Goal: Communication & Community: Answer question/provide support

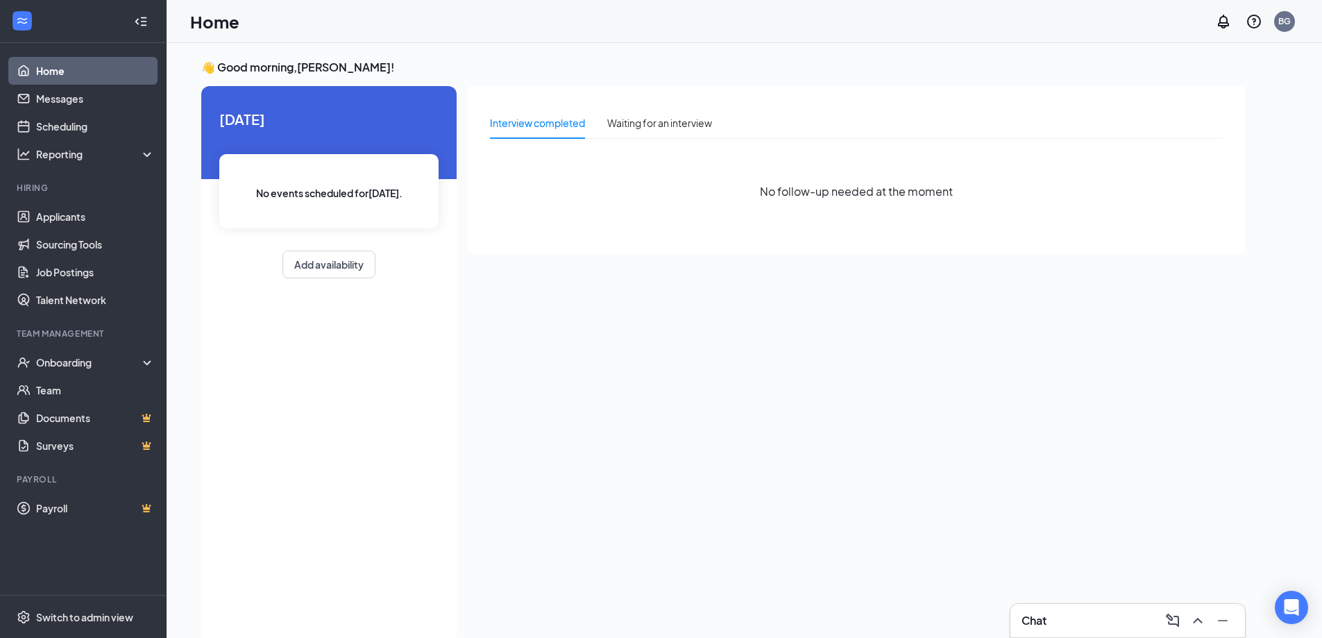
click at [1106, 611] on div "Chat" at bounding box center [1127, 620] width 212 height 22
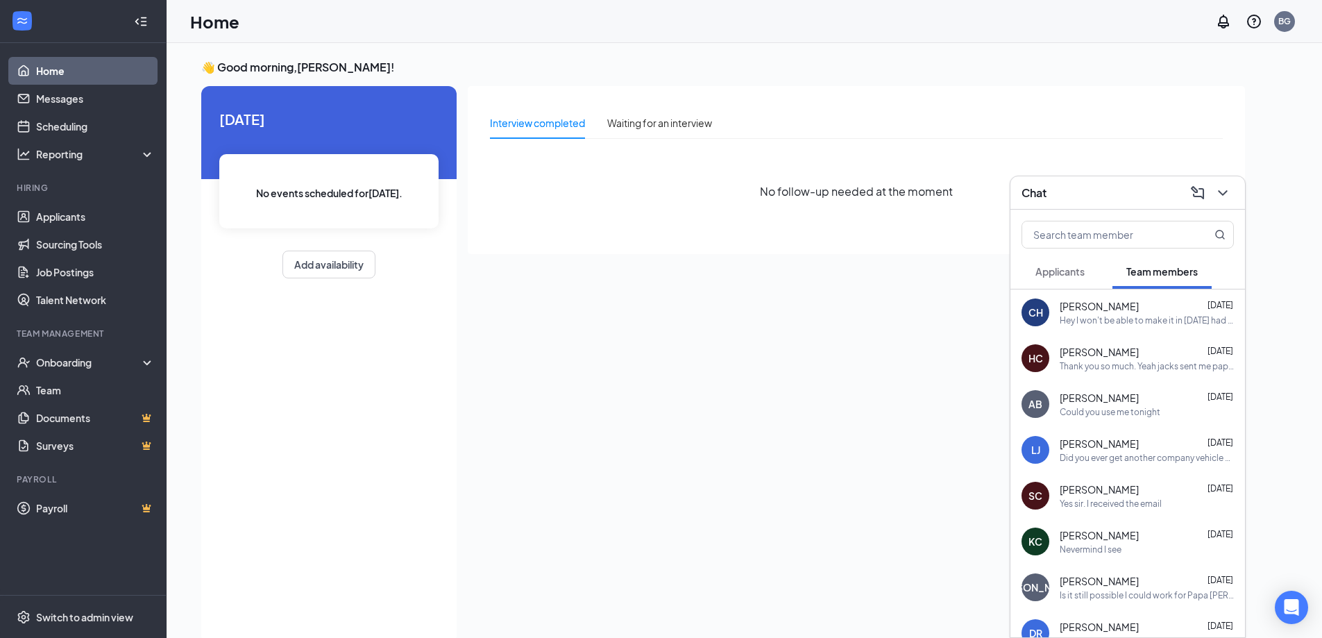
click at [1132, 321] on div "Hey I won't be able to make it in [DATE] had a death in family so sorry for any…" at bounding box center [1147, 320] width 174 height 12
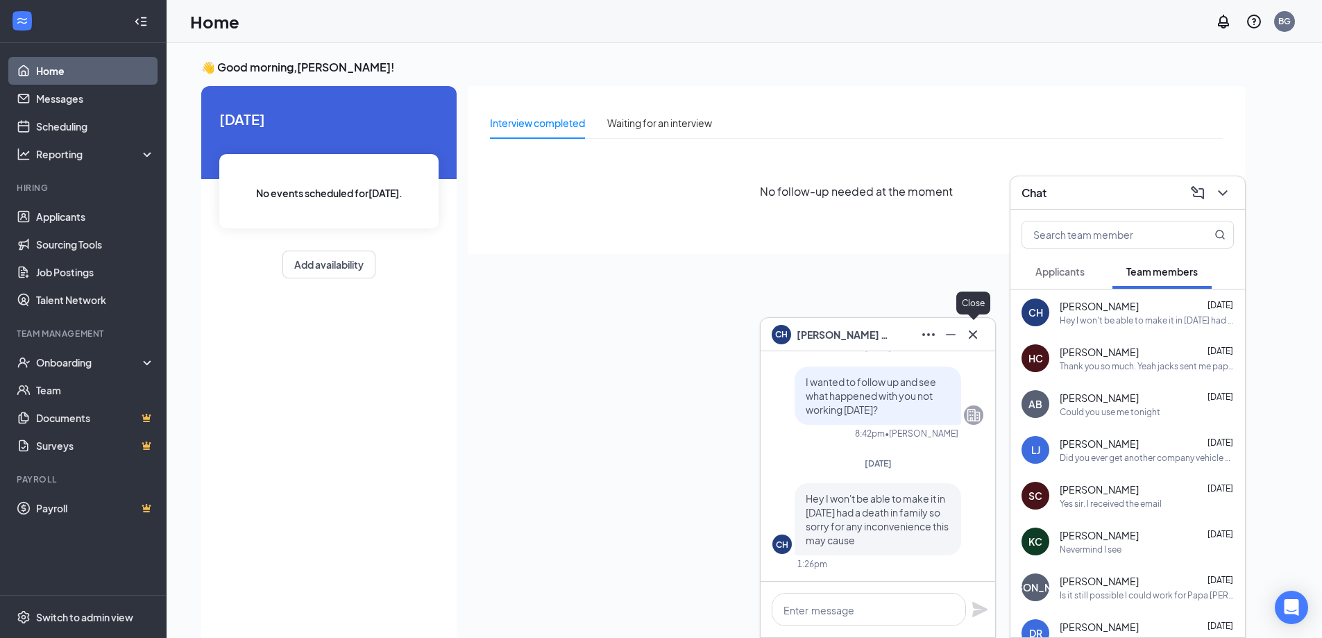
click at [976, 333] on icon "Cross" at bounding box center [973, 334] width 17 height 17
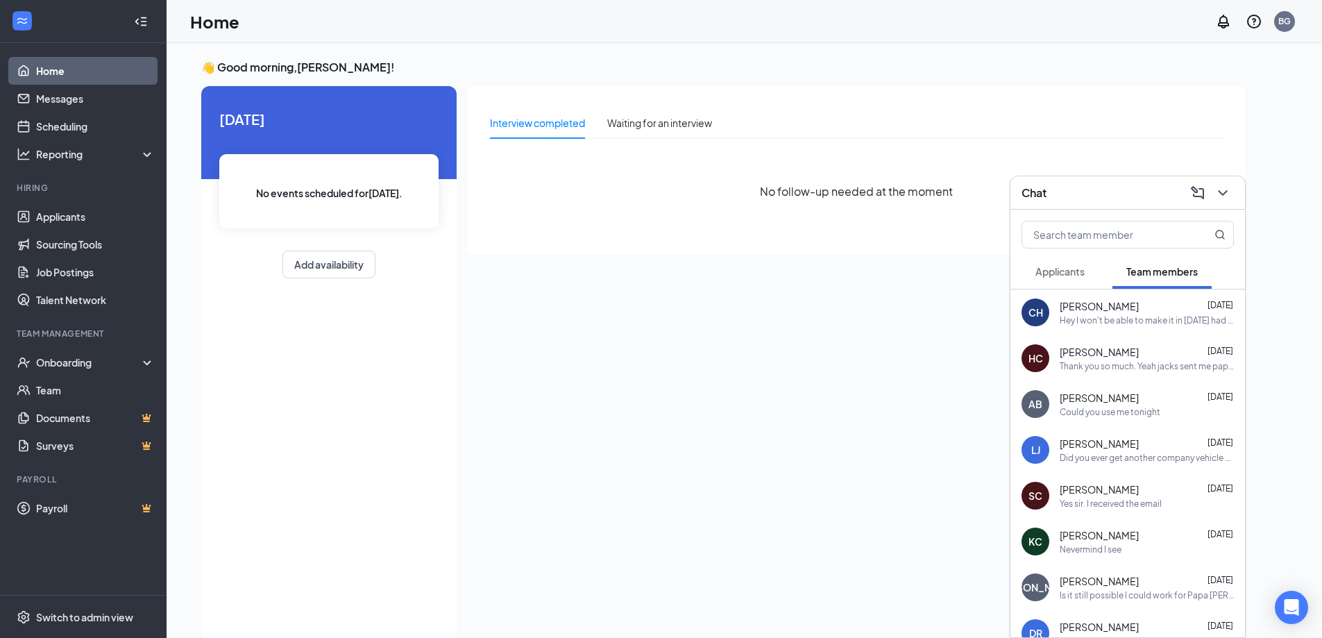
click at [1092, 362] on div "Thank you so much. Yeah jacks sent me paper work too and I was going to decline…" at bounding box center [1147, 366] width 174 height 12
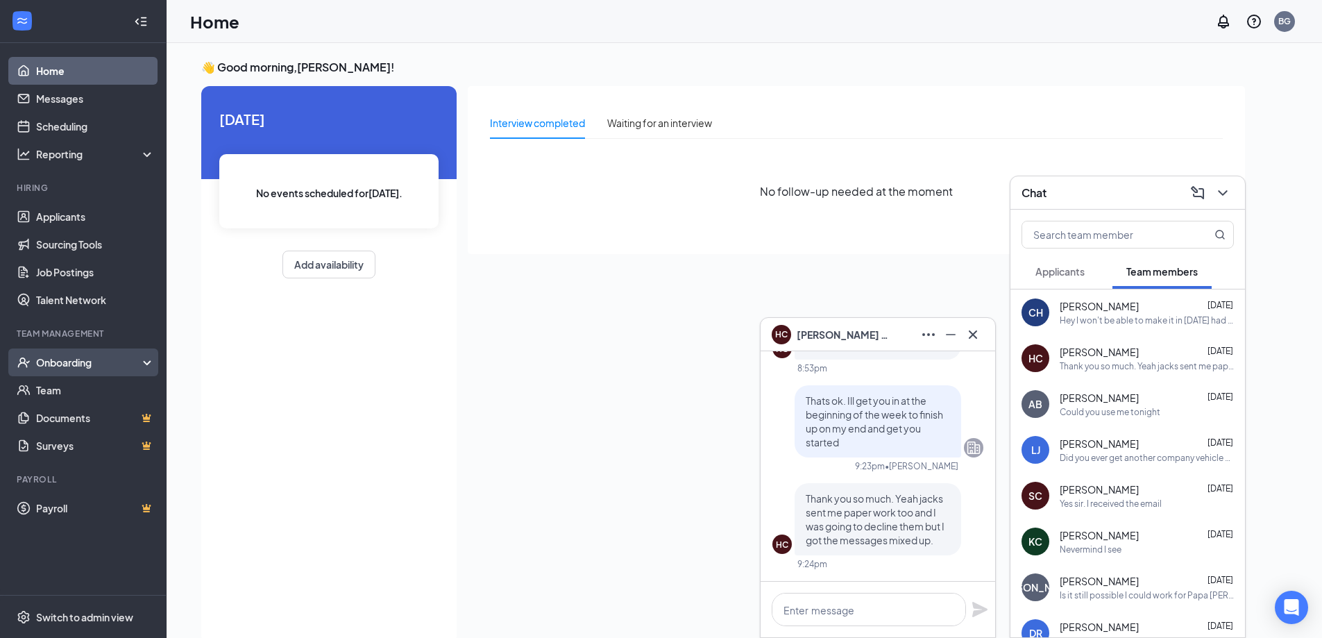
click at [58, 364] on div "Onboarding" at bounding box center [89, 362] width 107 height 14
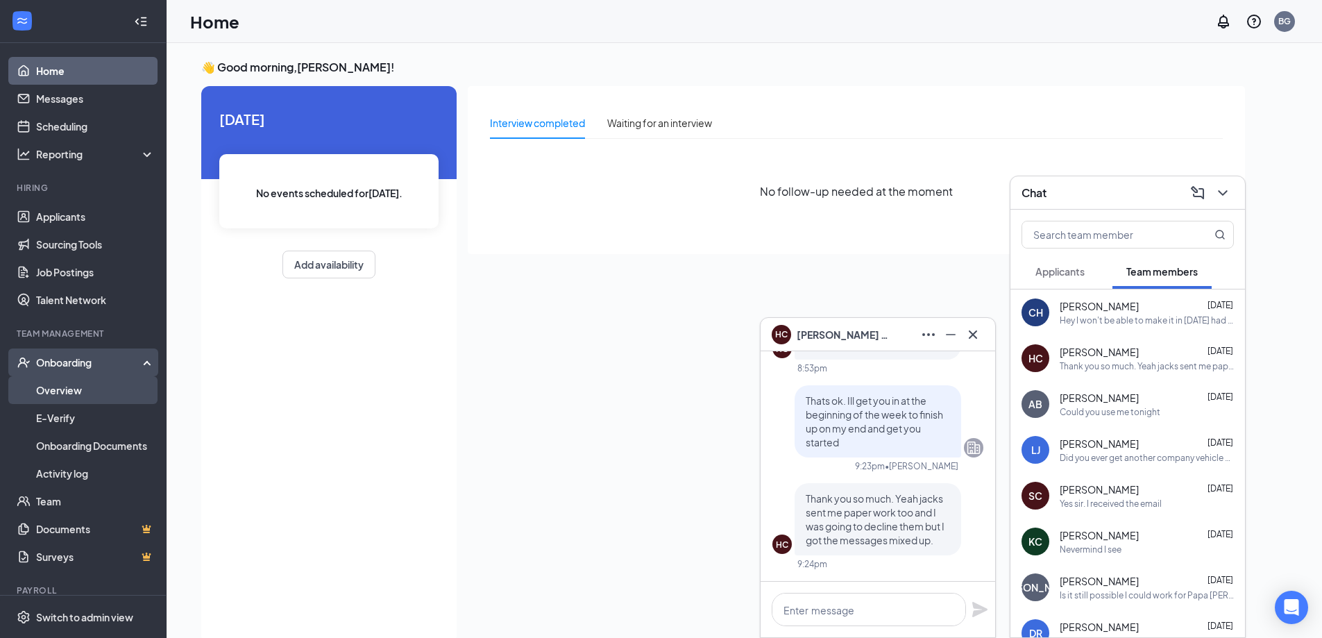
click at [90, 385] on link "Overview" at bounding box center [95, 390] width 119 height 28
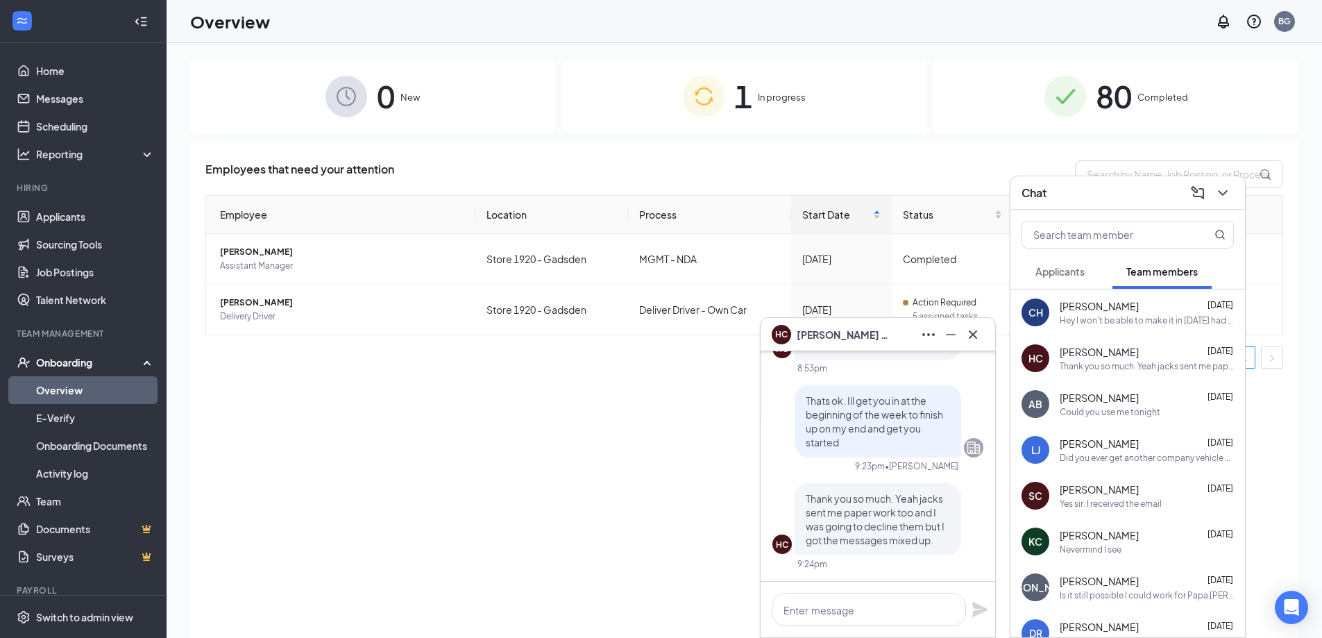
click at [758, 96] on span "In progress" at bounding box center [782, 97] width 48 height 14
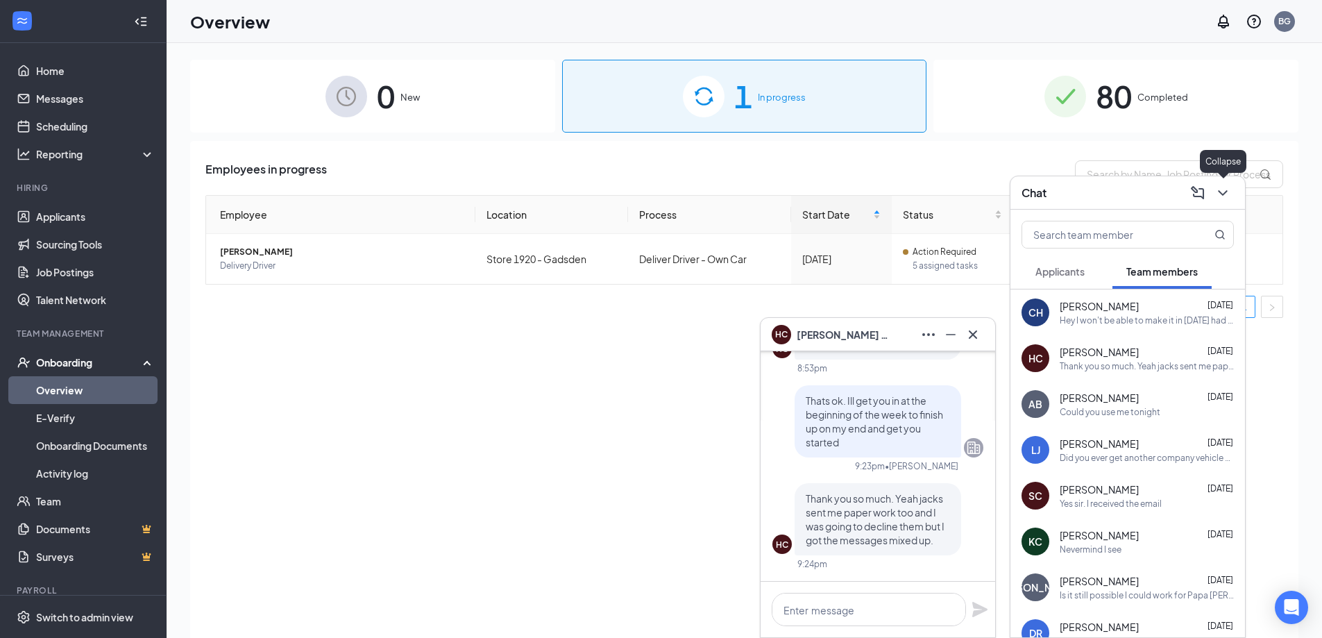
click at [1223, 196] on icon "ChevronDown" at bounding box center [1222, 193] width 17 height 17
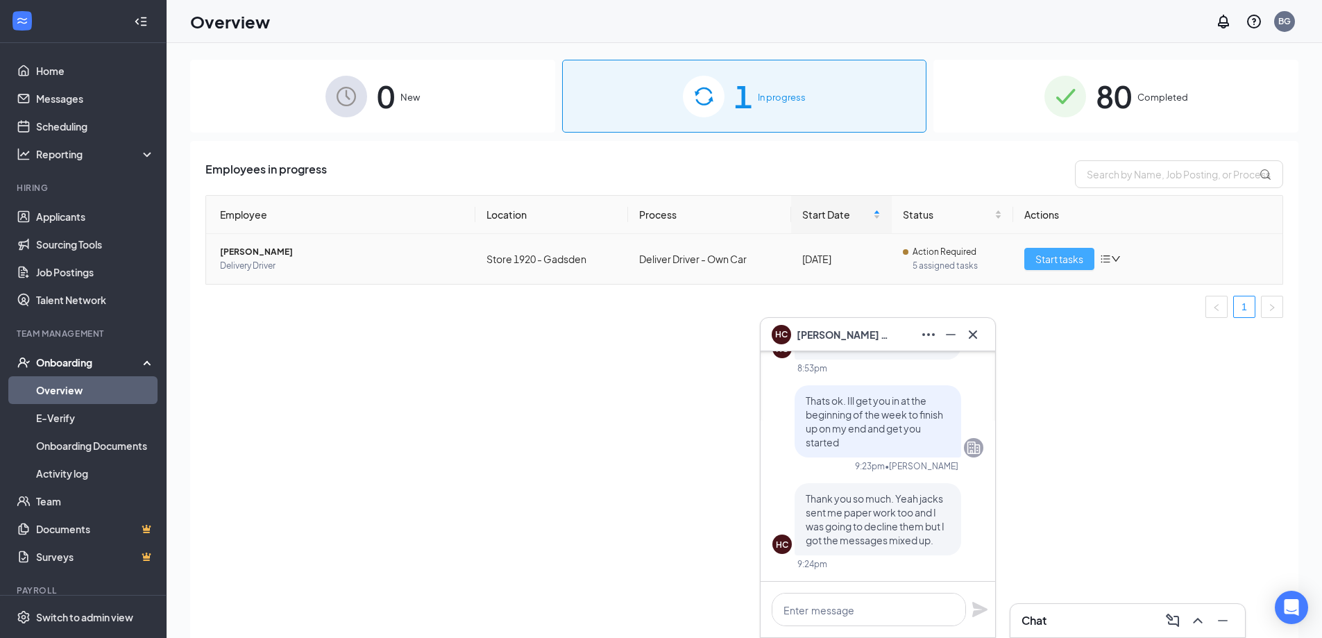
click at [1038, 255] on span "Start tasks" at bounding box center [1059, 258] width 48 height 15
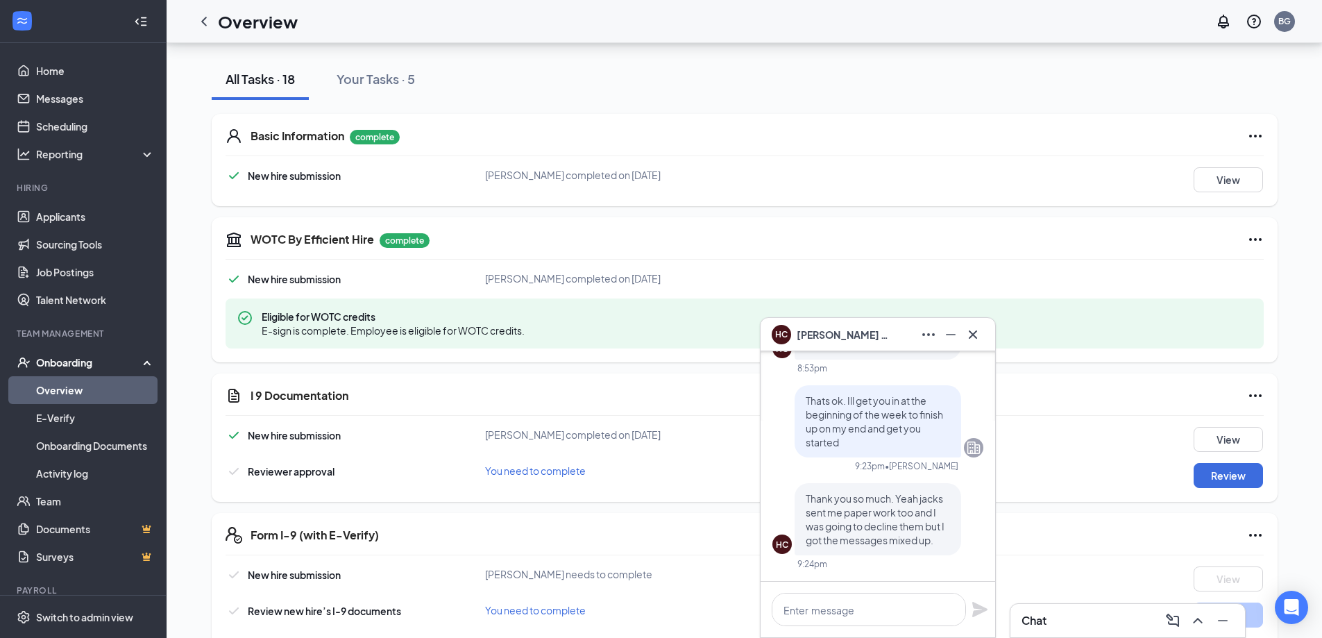
scroll to position [139, 0]
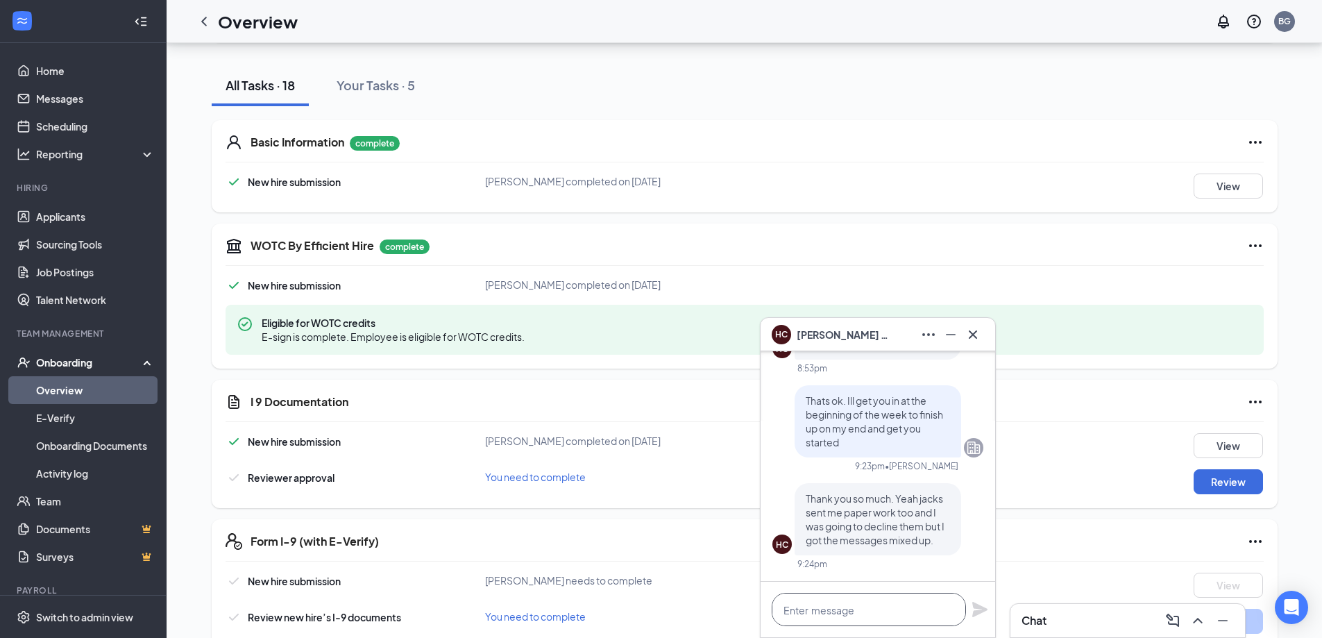
click at [851, 609] on textarea at bounding box center [869, 609] width 194 height 33
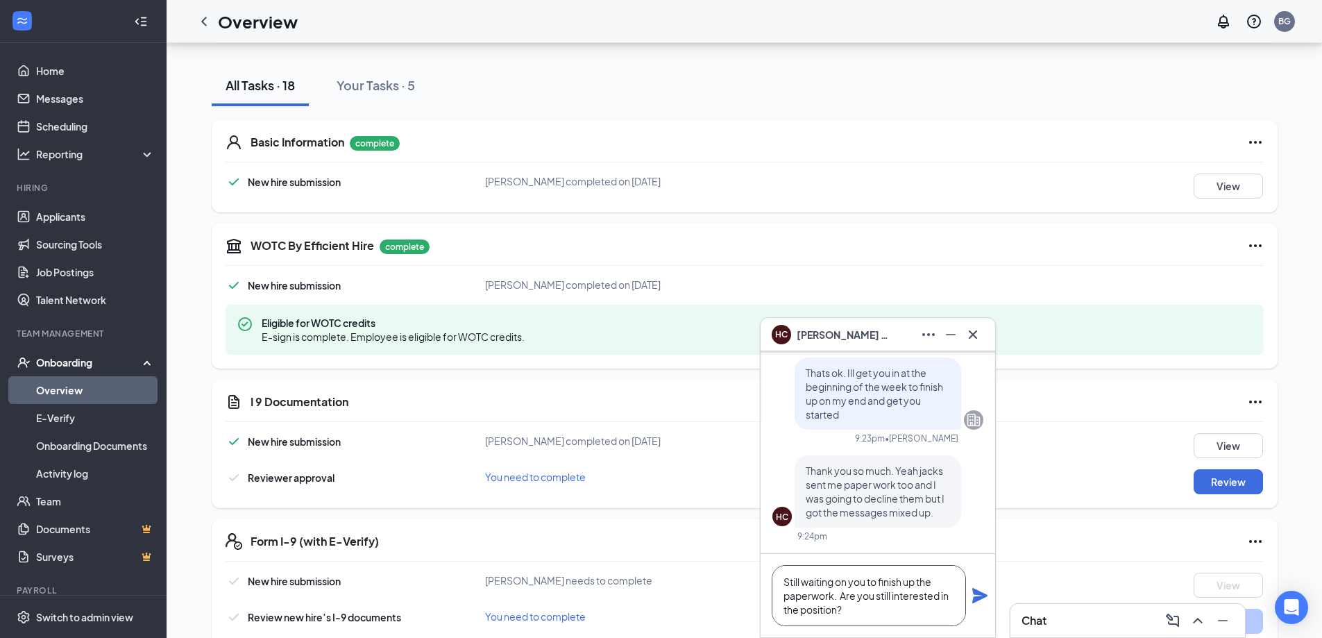
type textarea "Still waiting on you to finish up the paperwork. Are you still interested in th…"
click at [981, 594] on icon "Plane" at bounding box center [979, 595] width 15 height 15
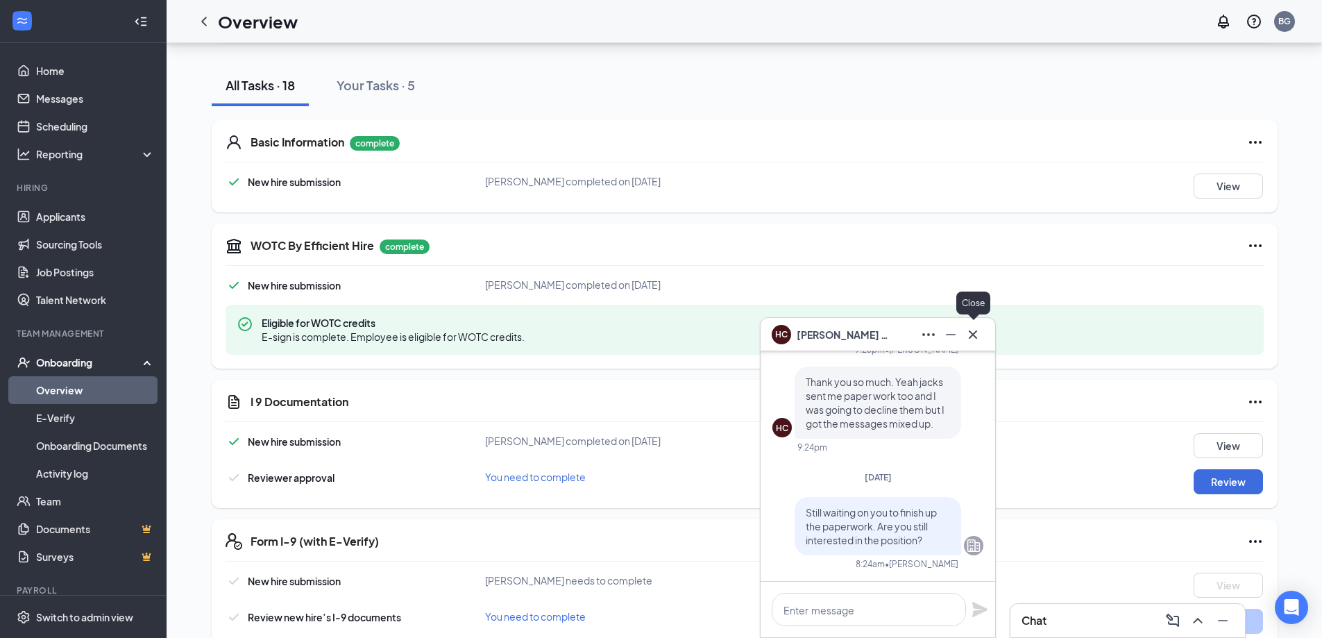
click at [974, 342] on icon "Cross" at bounding box center [973, 334] width 17 height 17
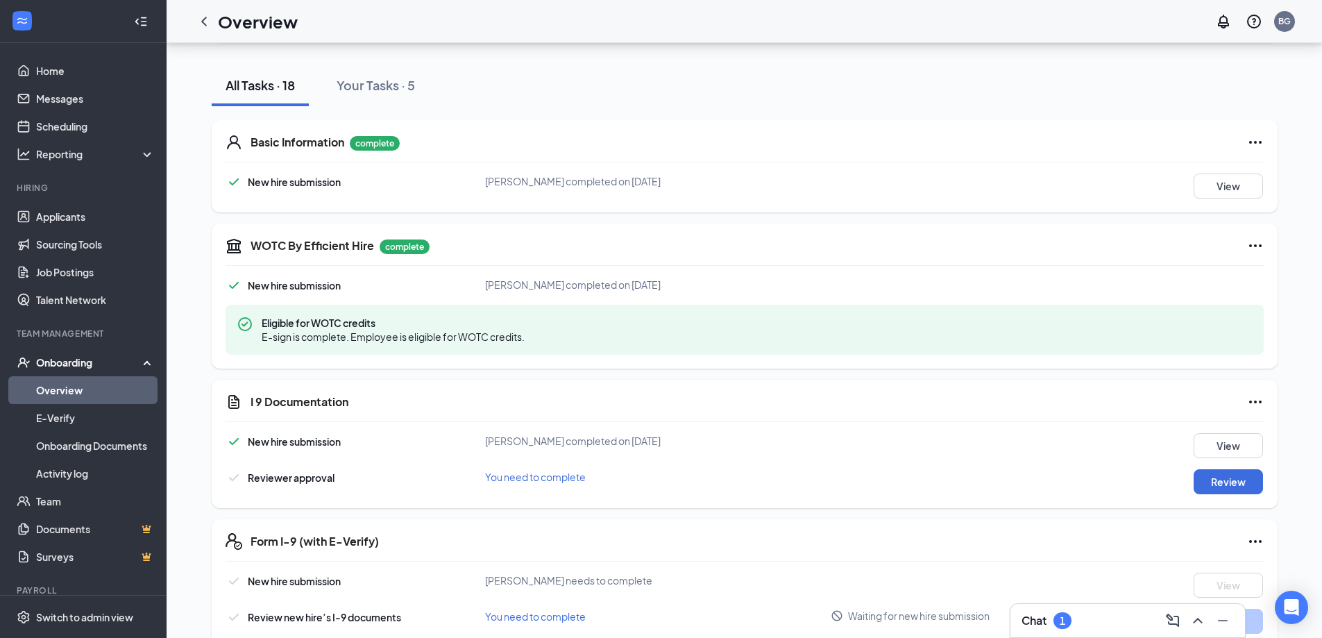
click at [1132, 620] on div "Chat 1" at bounding box center [1127, 620] width 212 height 22
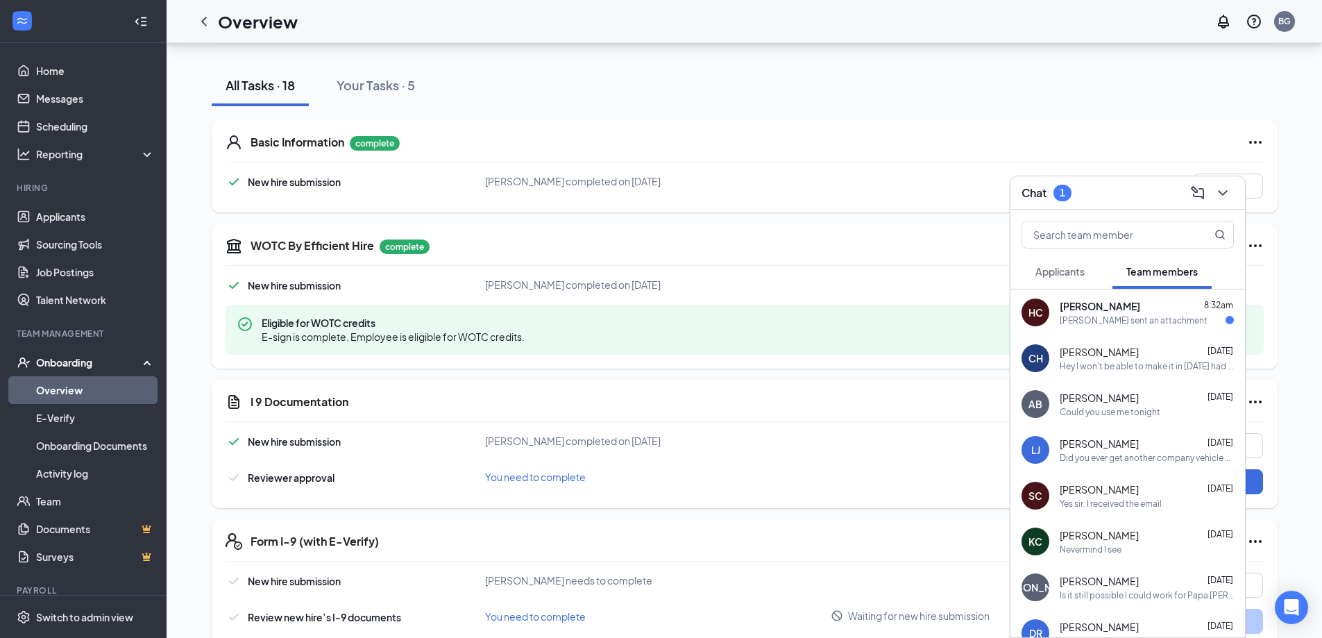
click at [1133, 321] on div "[PERSON_NAME] sent an attachment" at bounding box center [1134, 320] width 148 height 12
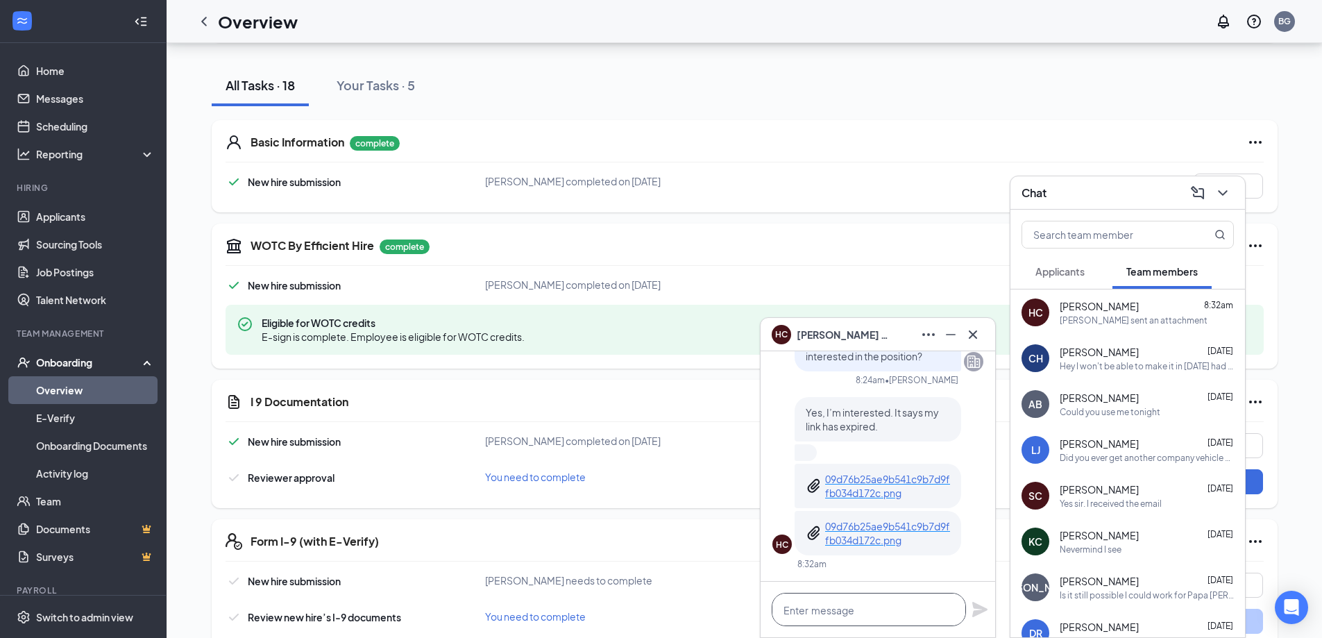
click at [841, 611] on textarea at bounding box center [869, 609] width 194 height 33
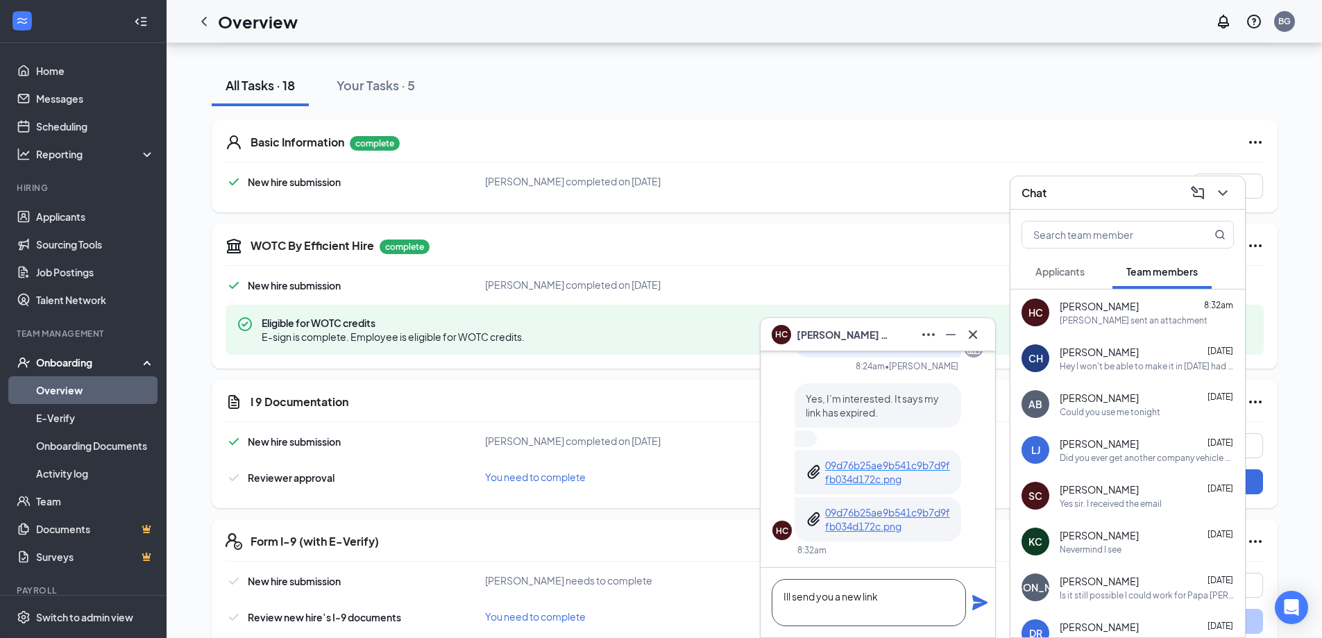
type textarea "Ill send you a new link"
click at [984, 603] on icon "Plane" at bounding box center [979, 602] width 15 height 15
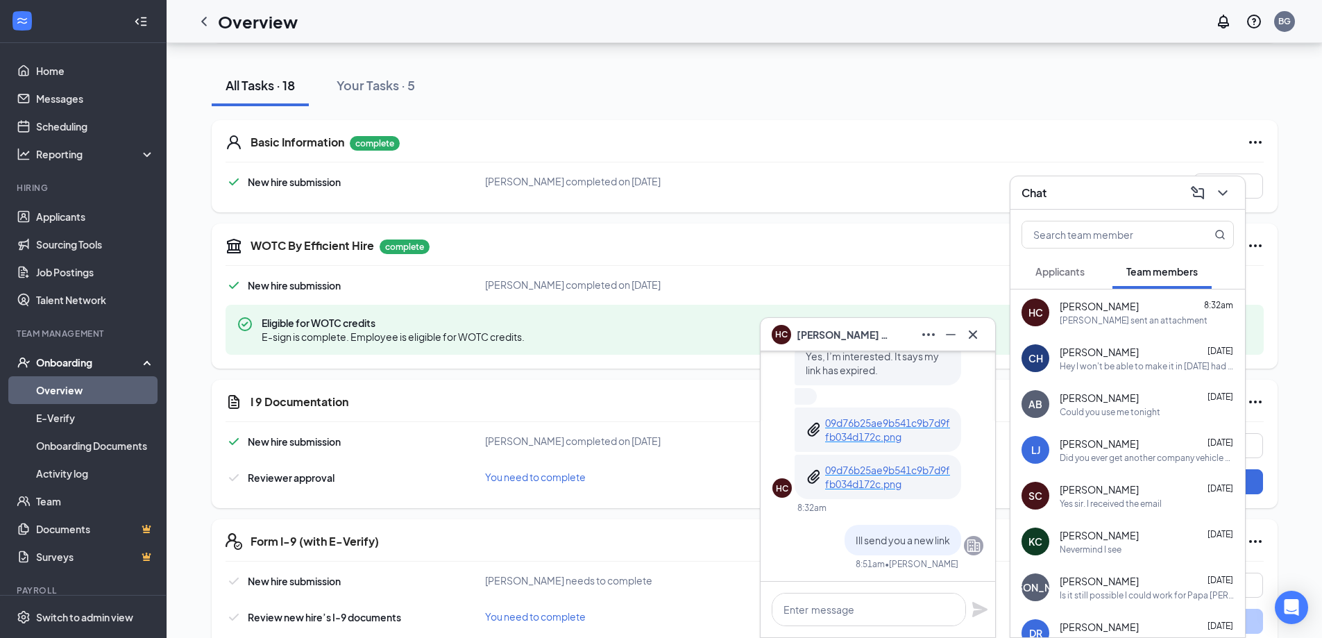
scroll to position [0, 0]
click at [980, 338] on icon "Cross" at bounding box center [973, 334] width 17 height 17
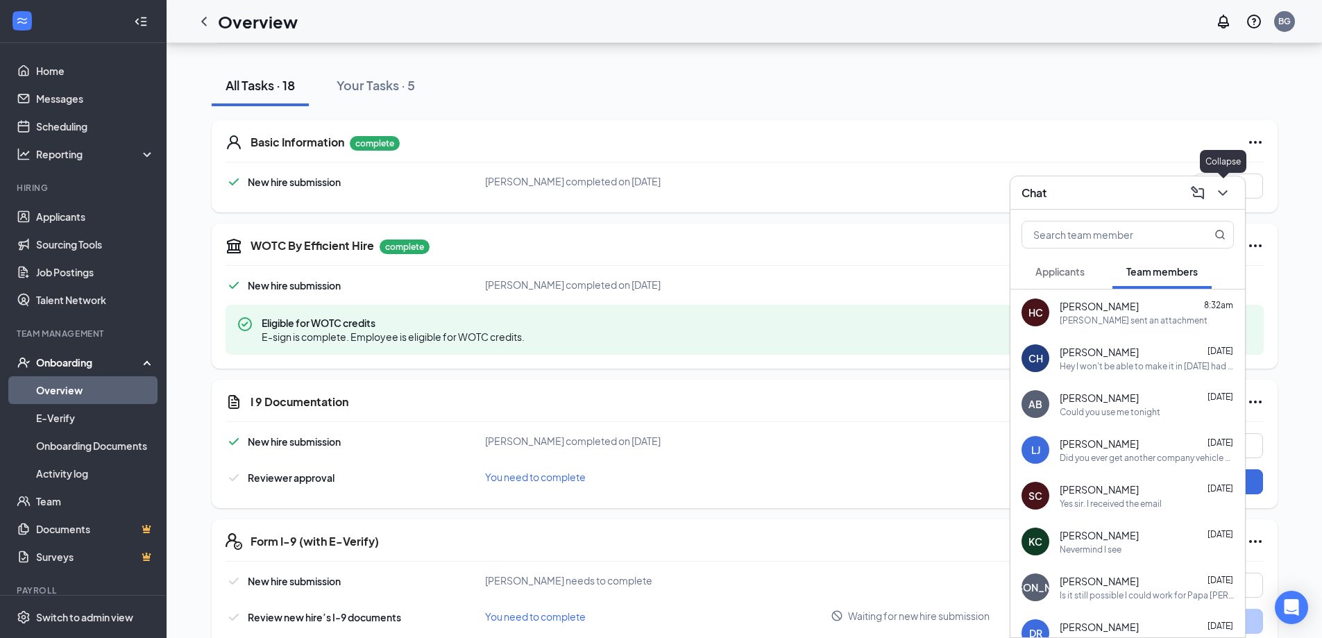
click at [1233, 187] on div at bounding box center [1221, 193] width 25 height 22
click at [1229, 200] on icon "ChevronDown" at bounding box center [1222, 193] width 17 height 17
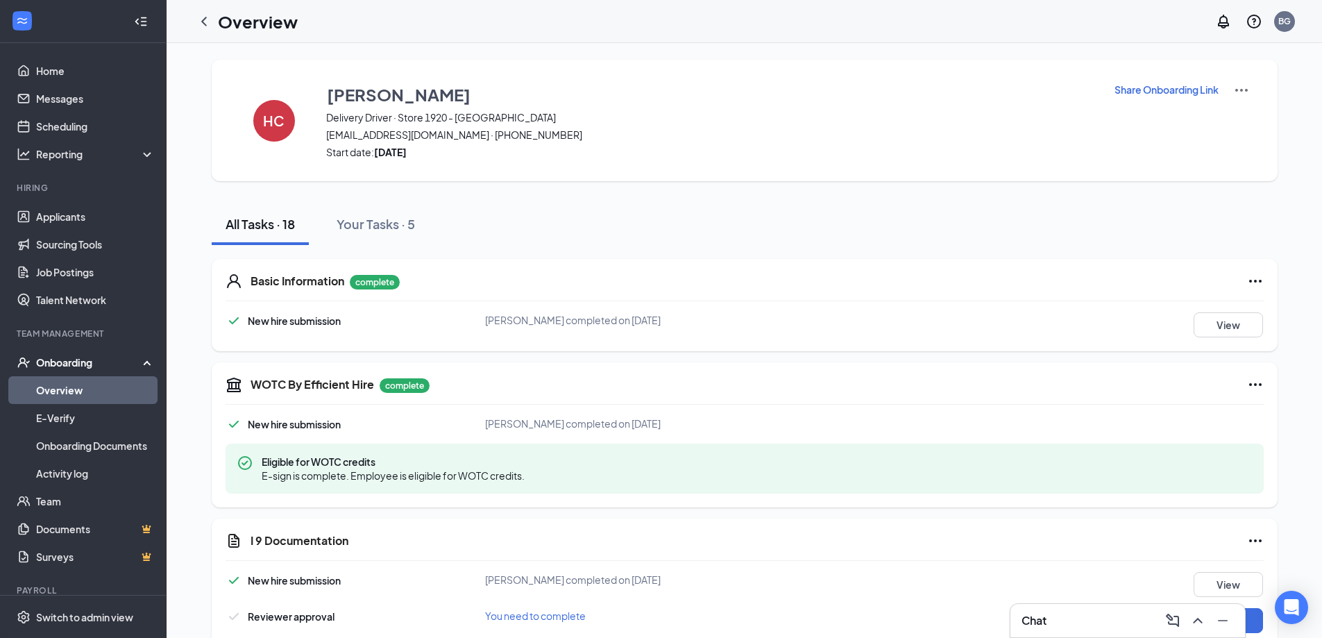
click at [1209, 90] on p "Share Onboarding Link" at bounding box center [1166, 90] width 104 height 14
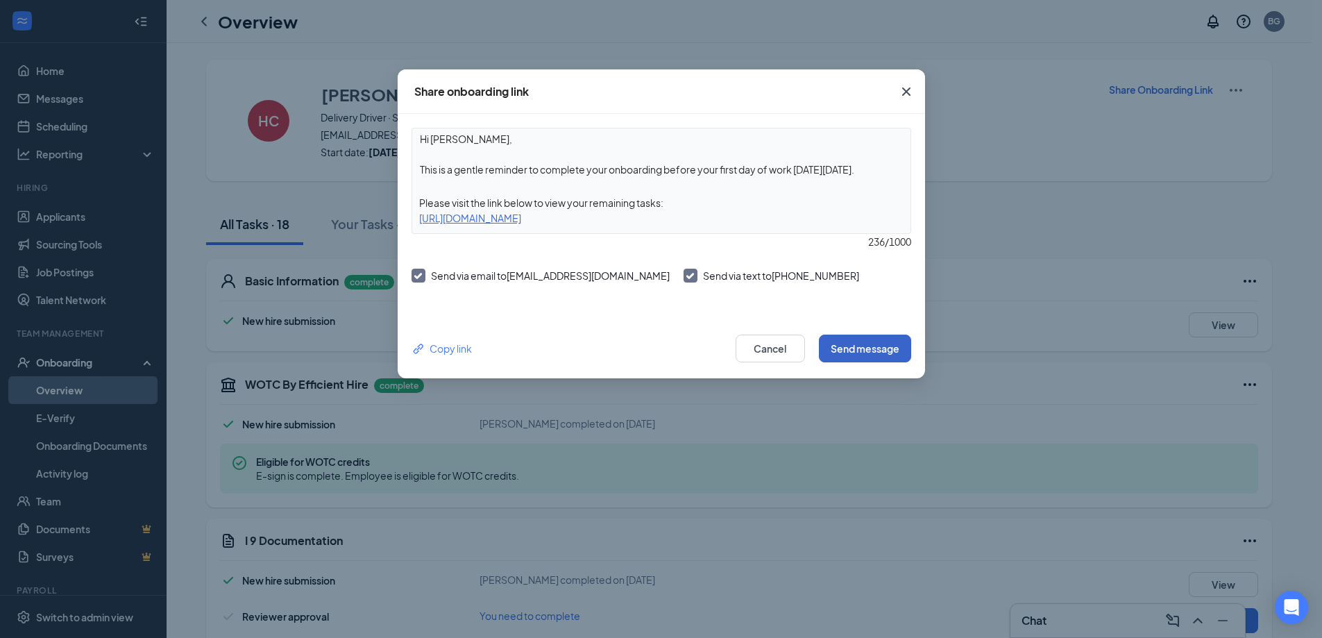
click at [860, 349] on button "Send message" at bounding box center [865, 348] width 92 height 28
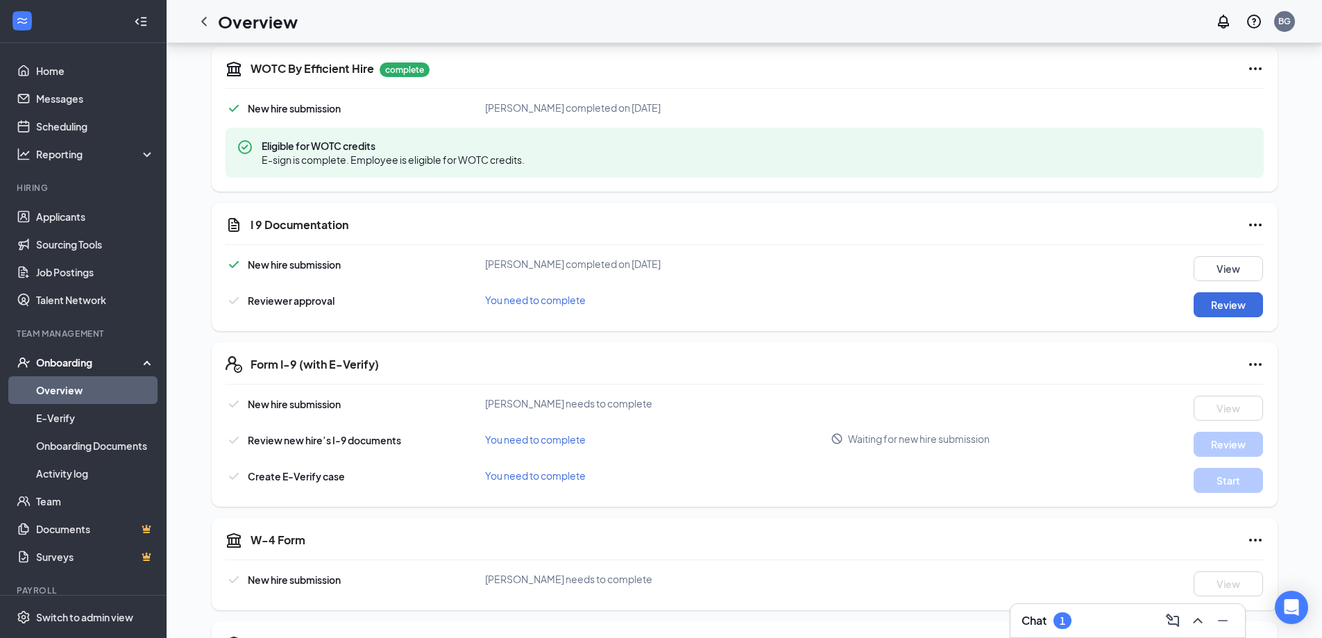
scroll to position [347, 0]
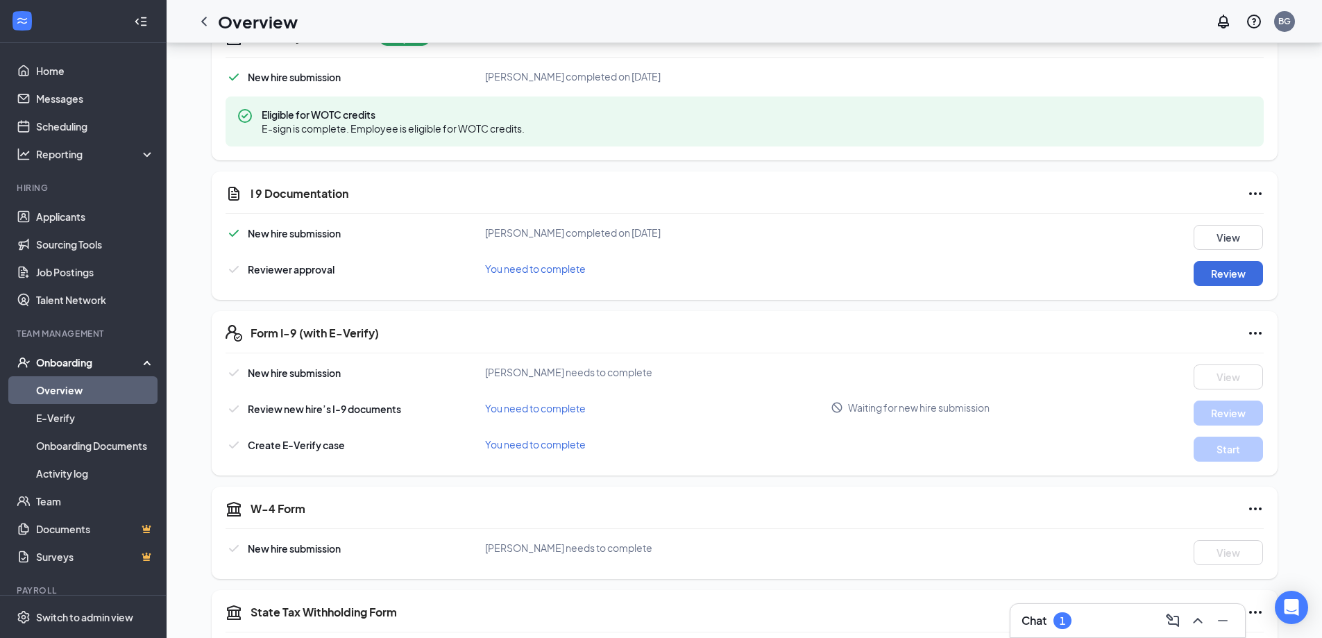
click at [1076, 611] on div "Chat 1" at bounding box center [1127, 620] width 212 height 22
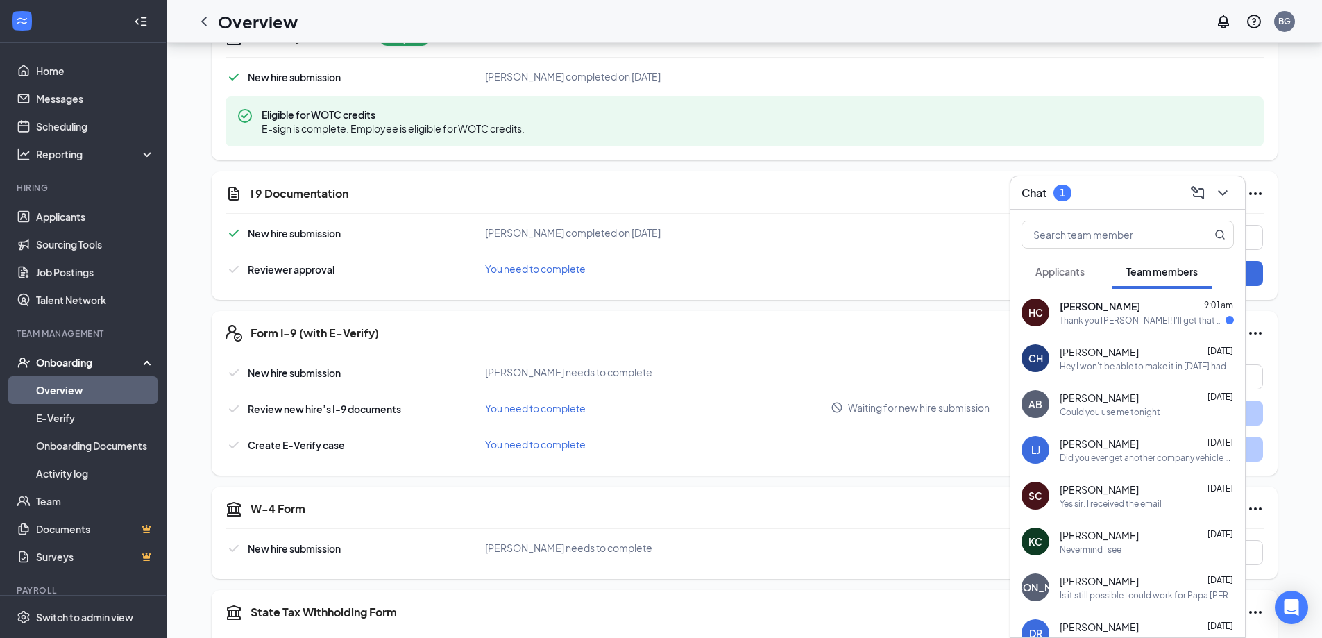
click at [1124, 316] on div "Thank you [PERSON_NAME]! I'll get that done as soon as I drop my son off." at bounding box center [1143, 320] width 166 height 12
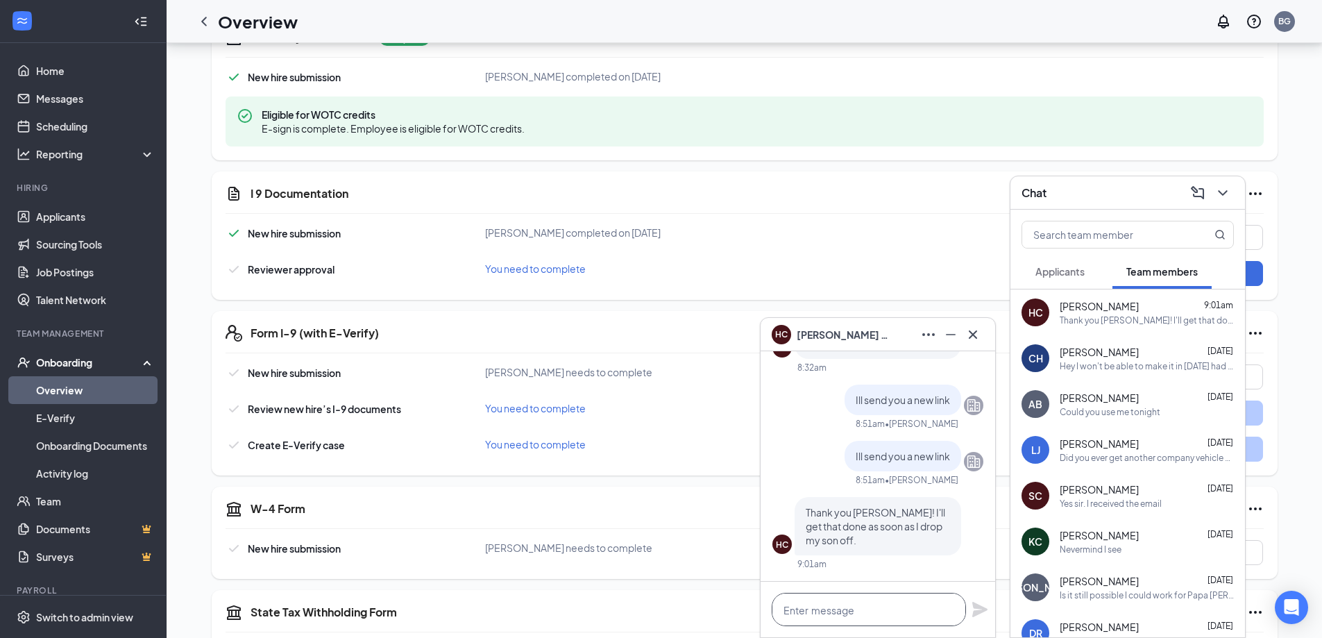
click at [885, 615] on textarea at bounding box center [869, 609] width 194 height 33
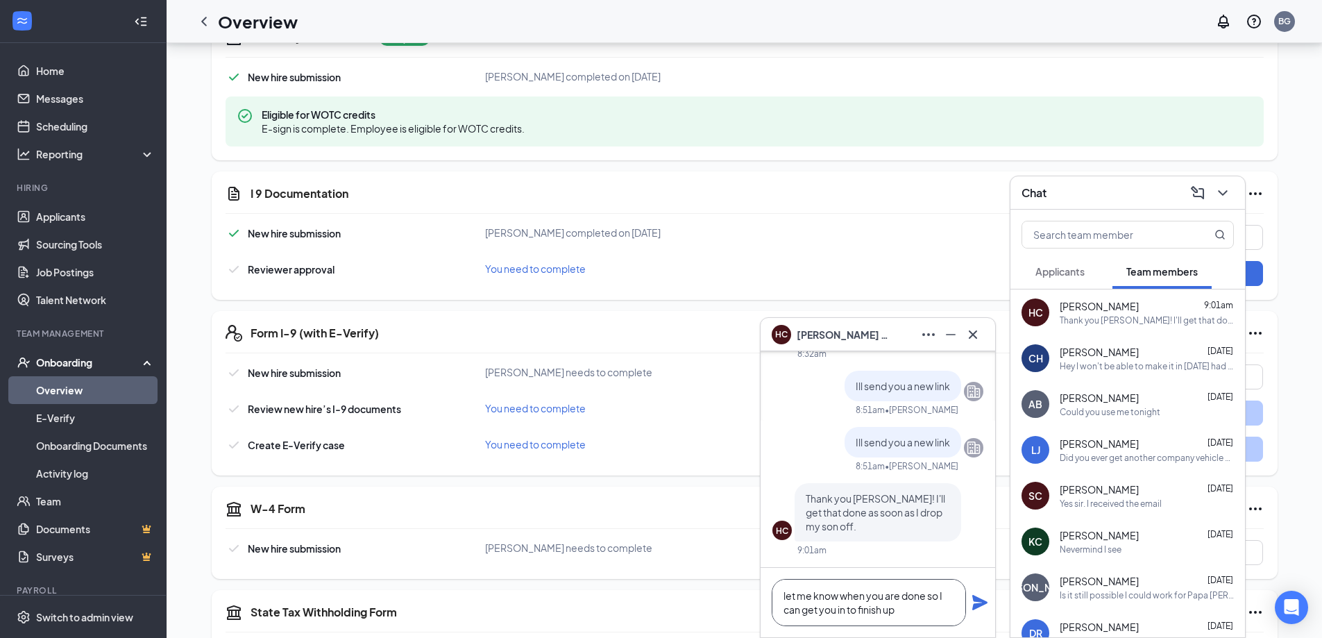
type textarea "let me know when you are done so I can get you in to finish up"
click at [976, 602] on icon "Plane" at bounding box center [979, 602] width 17 height 17
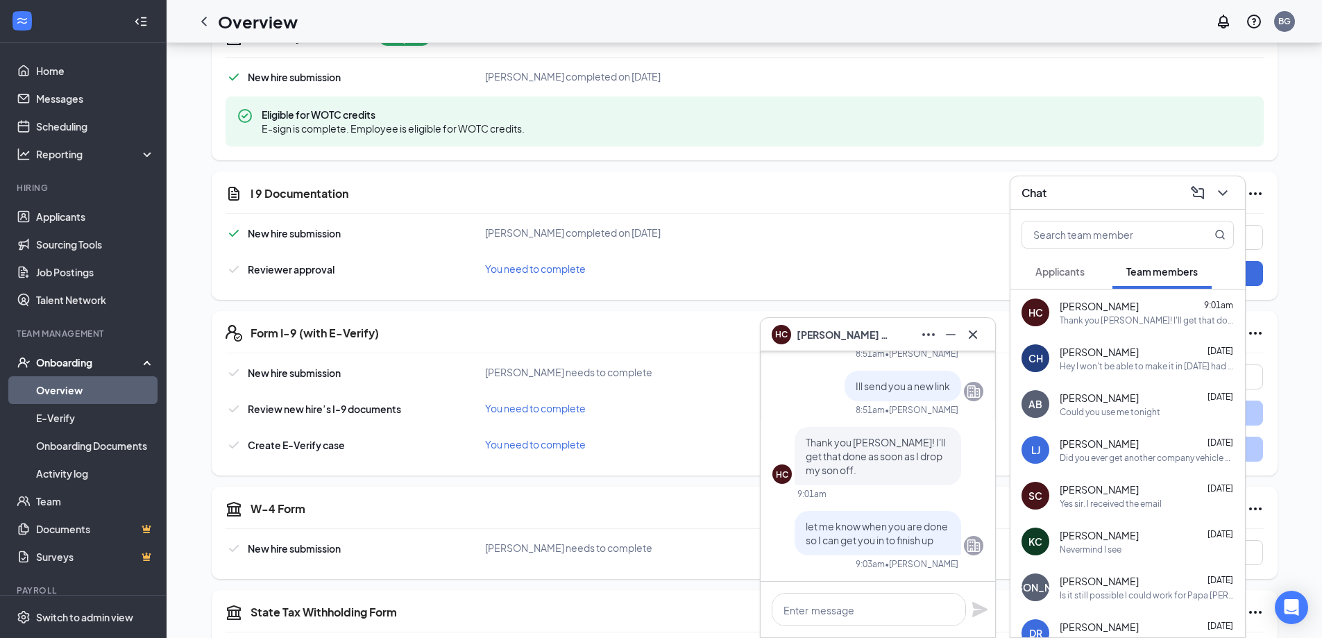
click at [983, 346] on div "HC [PERSON_NAME]" at bounding box center [878, 334] width 235 height 33
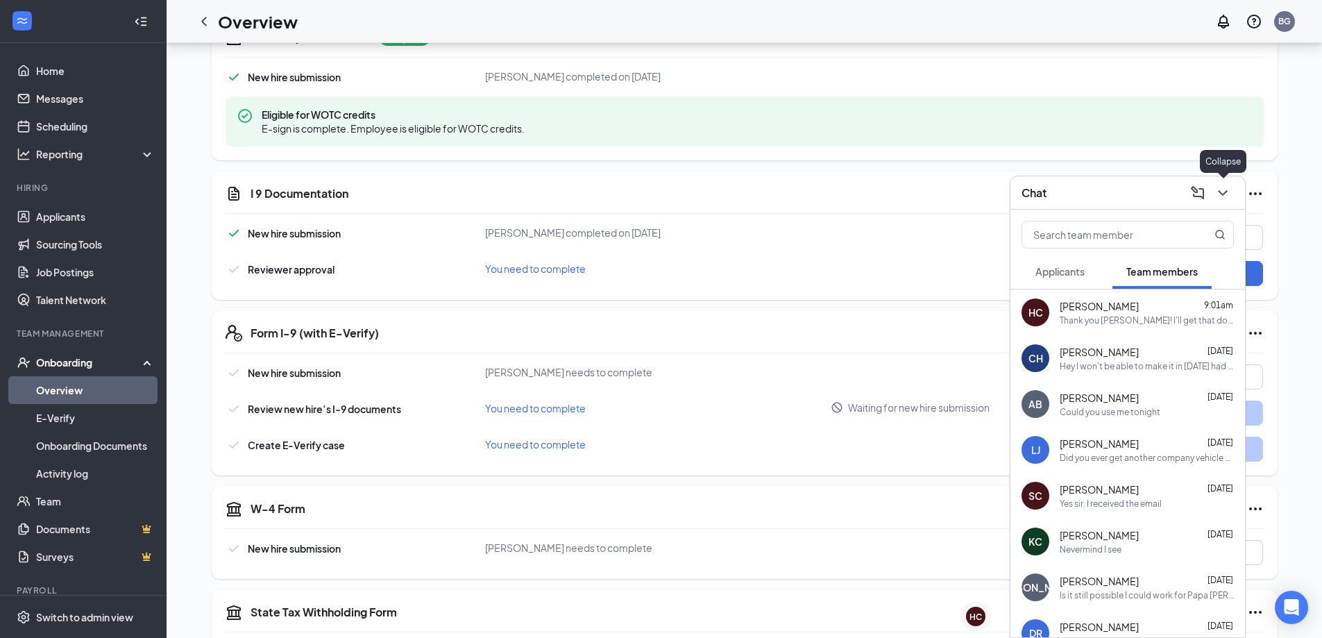
click at [1224, 200] on icon "ChevronDown" at bounding box center [1222, 193] width 17 height 17
